Goal: Find specific page/section: Find specific page/section

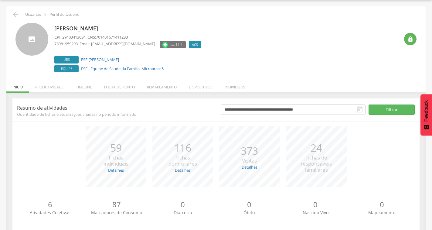
scroll to position [29, 0]
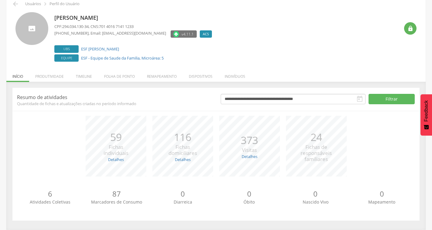
click at [120, 155] on span "Fichas individuais" at bounding box center [116, 149] width 25 height 13
click at [124, 76] on li "Folha de ponto" at bounding box center [119, 75] width 43 height 14
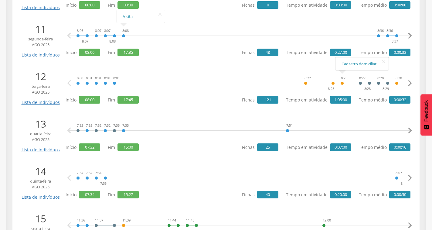
scroll to position [575, 0]
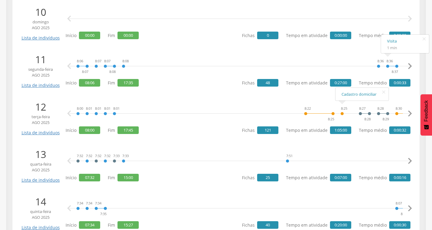
click at [409, 66] on icon "" at bounding box center [410, 66] width 12 height 12
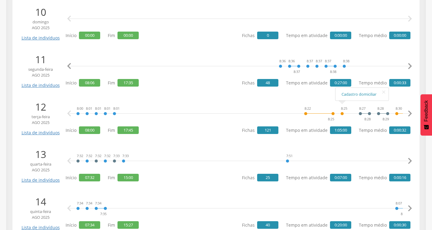
scroll to position [0, 109]
click at [409, 66] on icon "" at bounding box center [410, 66] width 12 height 12
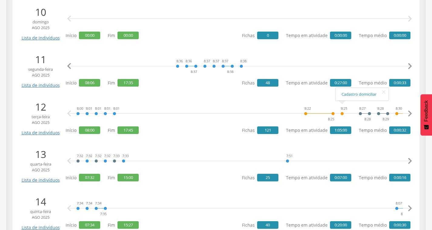
scroll to position [0, 217]
click at [409, 66] on icon "" at bounding box center [410, 66] width 12 height 12
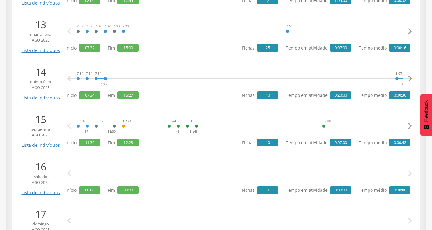
scroll to position [727, 0]
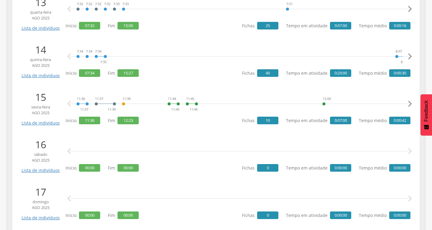
click at [411, 103] on icon "" at bounding box center [410, 104] width 12 height 12
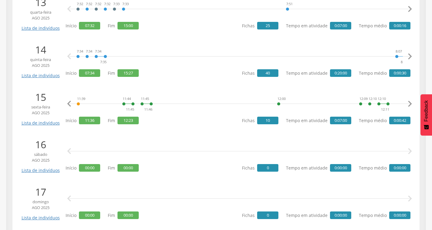
click at [411, 103] on icon "" at bounding box center [410, 104] width 12 height 12
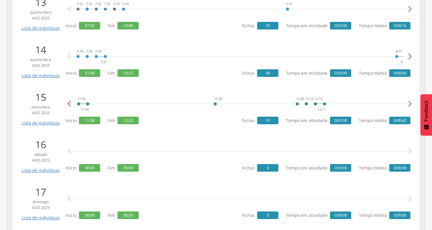
click at [411, 103] on icon "" at bounding box center [410, 104] width 12 height 12
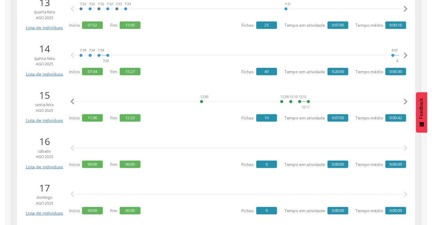
scroll to position [0, 141]
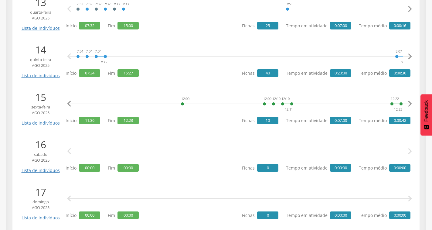
click at [411, 103] on icon "" at bounding box center [410, 104] width 12 height 12
click at [409, 104] on icon "" at bounding box center [410, 104] width 12 height 12
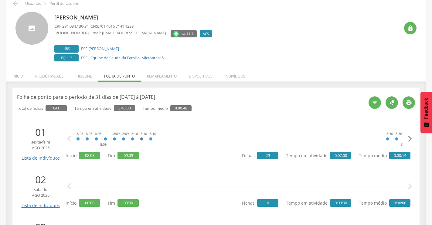
scroll to position [0, 0]
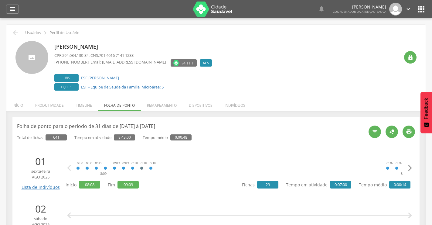
click at [420, 7] on icon "" at bounding box center [421, 9] width 10 height 10
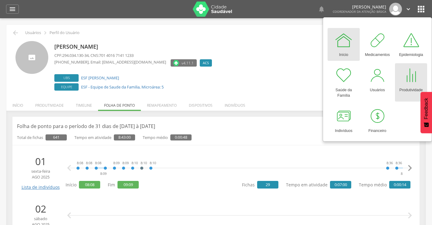
click at [409, 89] on div "Produtividade" at bounding box center [410, 88] width 23 height 9
